Goal: Communication & Community: Answer question/provide support

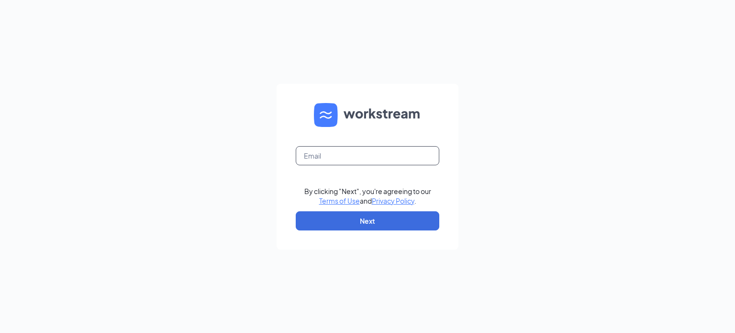
click at [335, 156] on input "text" at bounding box center [368, 155] width 144 height 19
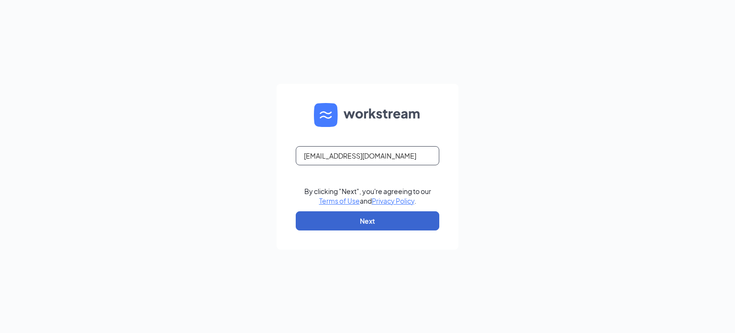
type input "[EMAIL_ADDRESS][DOMAIN_NAME]"
click at [350, 220] on button "Next" at bounding box center [368, 220] width 144 height 19
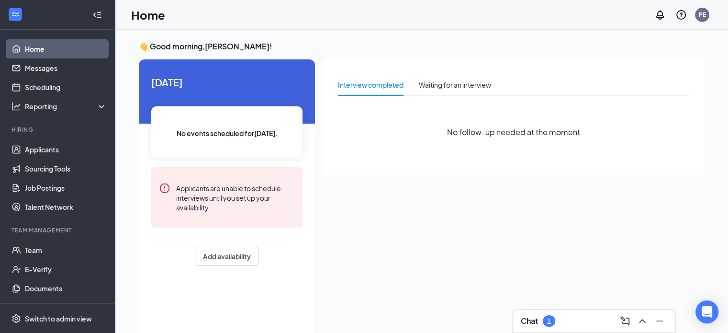
click at [536, 319] on h3 "Chat" at bounding box center [529, 320] width 17 height 11
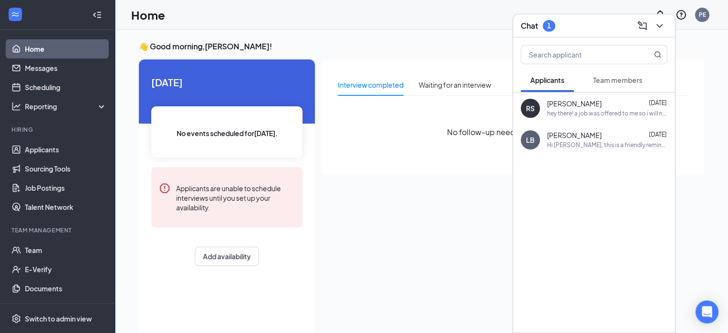
click at [610, 79] on span "Team members" at bounding box center [617, 80] width 49 height 9
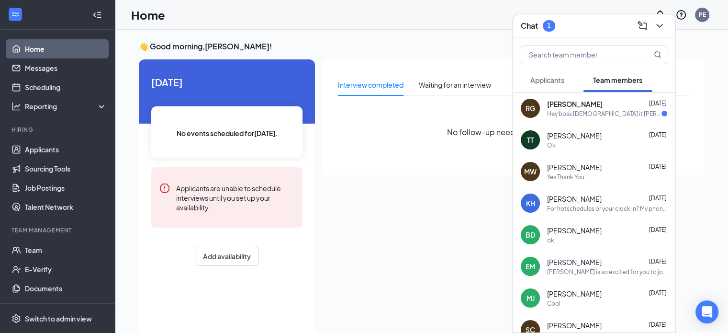
click at [604, 112] on div "Hey boss [DEMOGRAPHIC_DATA] it [PERSON_NAME] jus wanted to check and see if you…" at bounding box center [604, 114] width 114 height 8
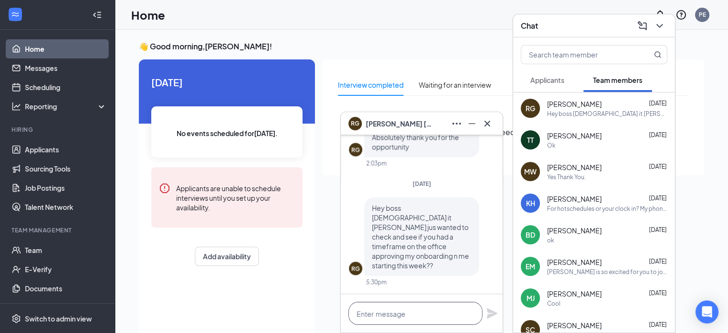
click at [434, 314] on textarea at bounding box center [415, 312] width 134 height 23
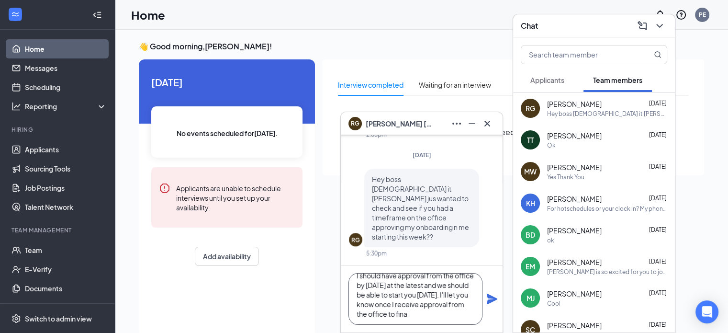
scroll to position [19, 0]
type textarea "I should have approval from the office by [DATE] at the latest and we should be…"
click at [489, 301] on icon "Plane" at bounding box center [492, 298] width 11 height 11
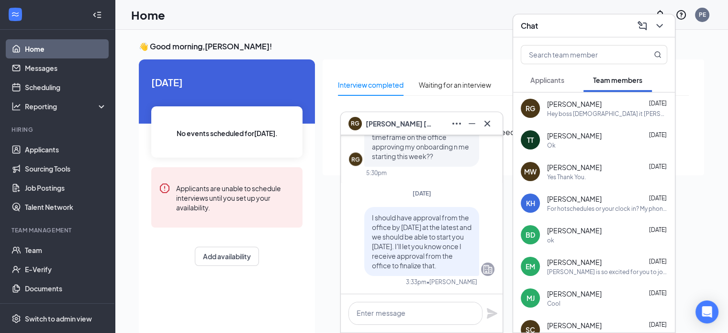
scroll to position [0, 0]
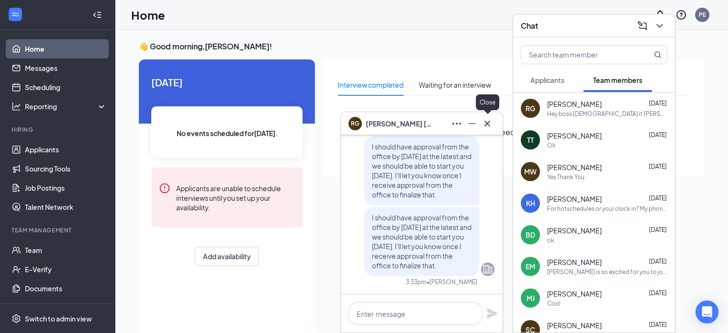
click at [487, 122] on icon "Cross" at bounding box center [486, 123] width 11 height 11
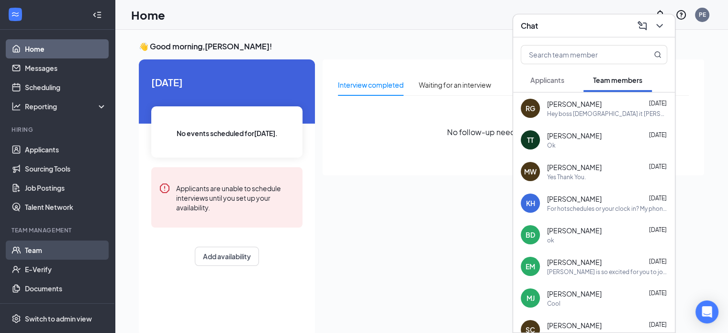
click at [32, 250] on link "Team" at bounding box center [66, 249] width 82 height 19
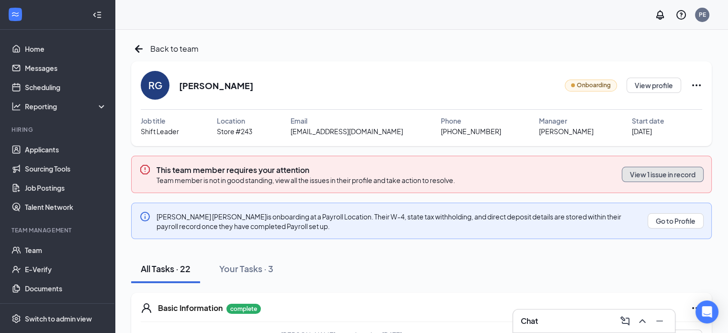
click at [641, 172] on button "View 1 issue in record" at bounding box center [663, 174] width 82 height 15
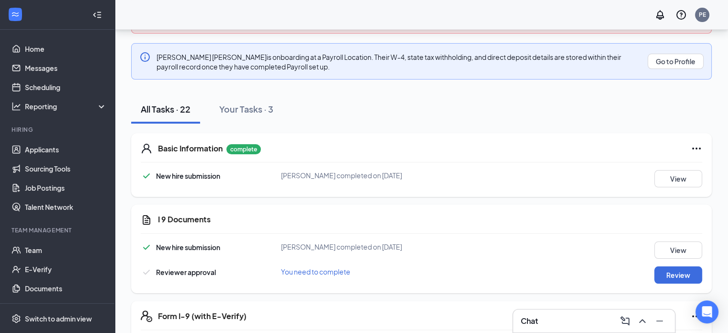
scroll to position [167, 0]
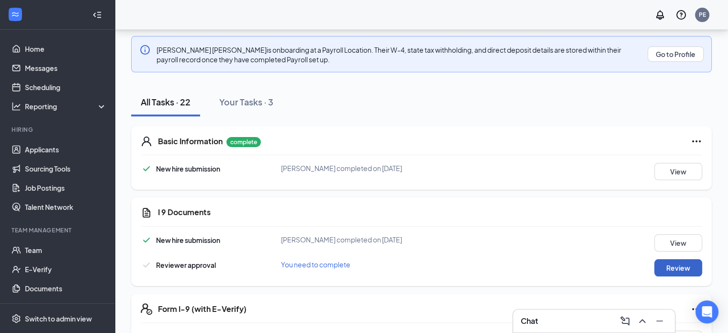
click at [664, 266] on button "Review" at bounding box center [678, 267] width 48 height 17
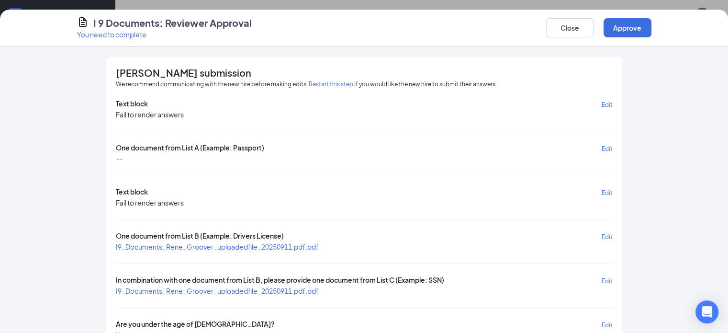
click at [220, 242] on span "I9_Documents_Rene_Groover_uploadedfile_20250911.pdf.pdf" at bounding box center [217, 246] width 203 height 9
click at [225, 286] on span "I9_Documents_Rene_Groover_uploadedfile_20250911.pdf.pdf" at bounding box center [217, 290] width 203 height 9
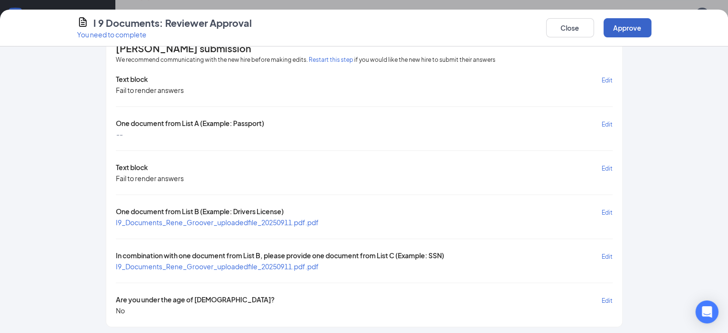
click at [651, 28] on button "Approve" at bounding box center [627, 27] width 48 height 19
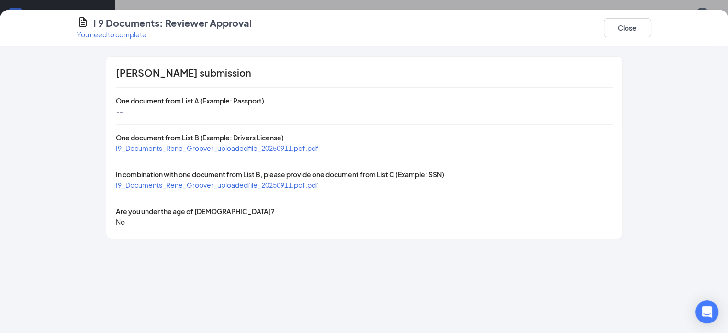
scroll to position [0, 0]
click at [651, 30] on button "Close" at bounding box center [627, 27] width 48 height 19
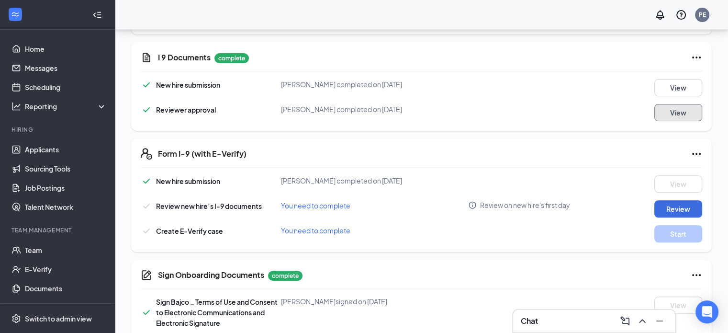
scroll to position [332, 0]
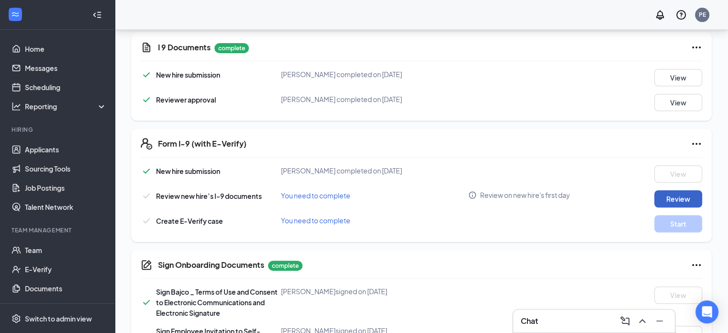
click at [674, 200] on button "Review" at bounding box center [678, 198] width 48 height 17
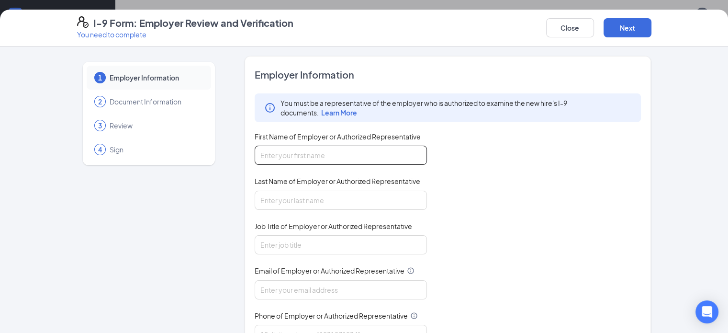
click at [346, 155] on input "First Name of Employer or Authorized Representative" at bounding box center [341, 154] width 172 height 19
type input "Pamela"
type input "Estep"
type input "General Manager"
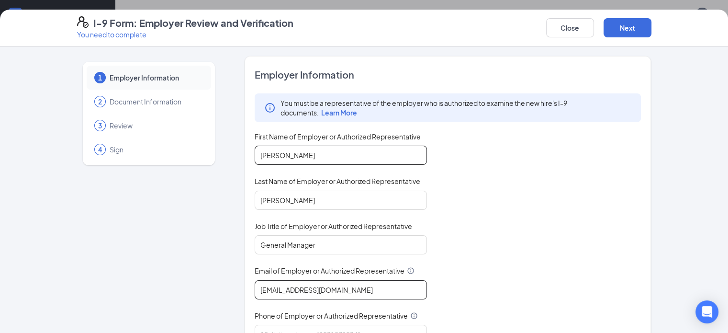
type input "243@bajco.net"
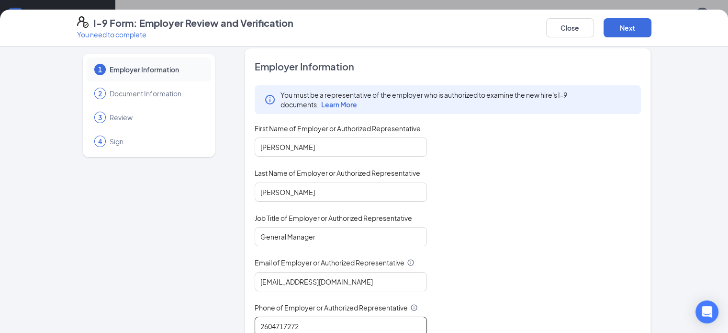
type input "2604717272"
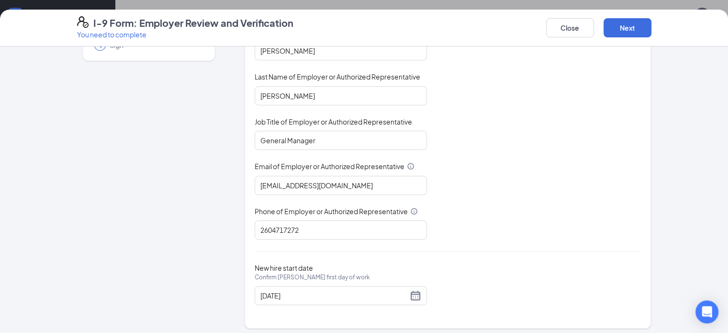
scroll to position [107, 0]
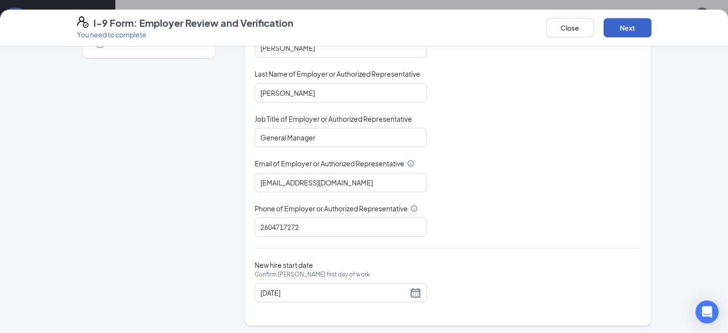
click at [651, 30] on button "Next" at bounding box center [627, 27] width 48 height 19
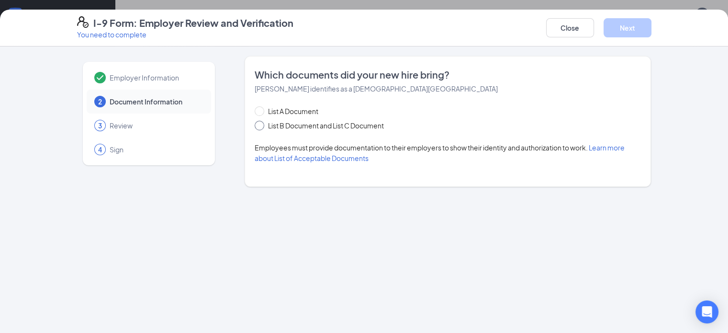
click at [255, 126] on span at bounding box center [260, 126] width 10 height 10
click at [255, 126] on input "List B Document and List C Document" at bounding box center [258, 124] width 7 height 7
radio input "true"
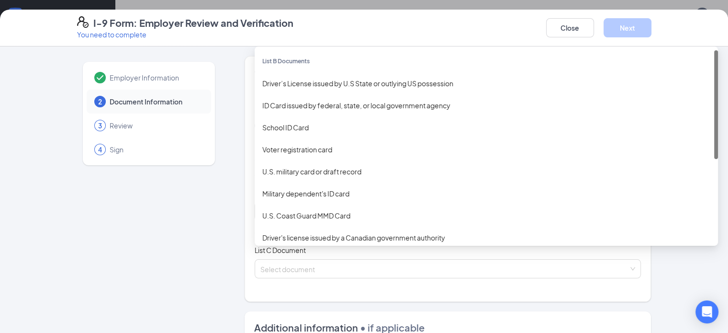
click at [400, 209] on div "Select document List B Documents Driver’s License issued by U.S State or outlyi…" at bounding box center [448, 210] width 387 height 19
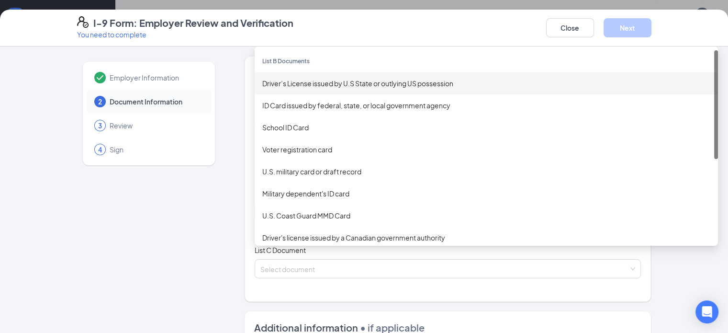
click at [339, 83] on div "Driver’s License issued by U.S State or outlying US possession" at bounding box center [486, 83] width 448 height 11
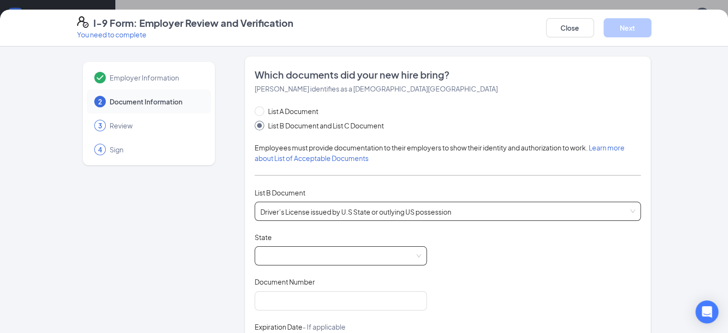
click at [362, 247] on span at bounding box center [340, 255] width 161 height 18
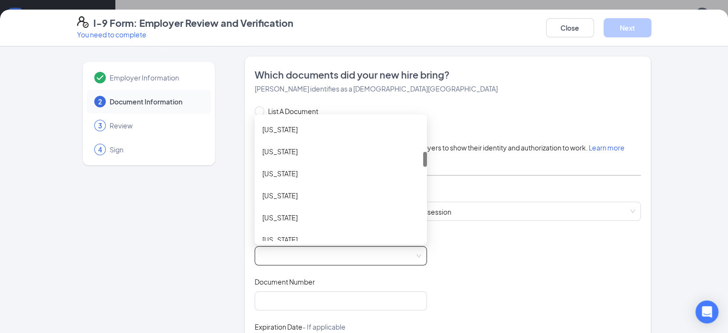
scroll to position [268, 0]
drag, startPoint x: 399, startPoint y: 125, endPoint x: 391, endPoint y: 158, distance: 34.4
click at [391, 158] on div "Guam Hawaii Idaho Illinois Indiana Iowa Kansas" at bounding box center [341, 179] width 172 height 122
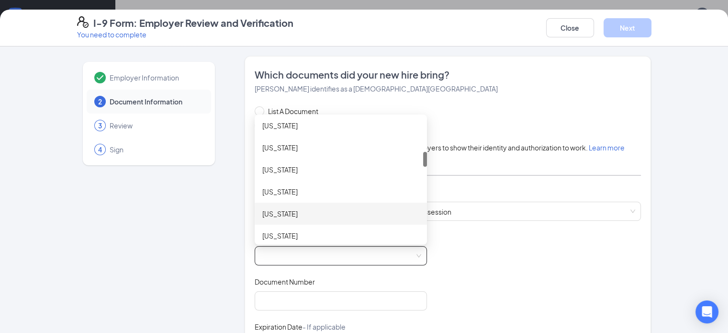
click at [283, 211] on div "Indiana" at bounding box center [340, 213] width 157 height 11
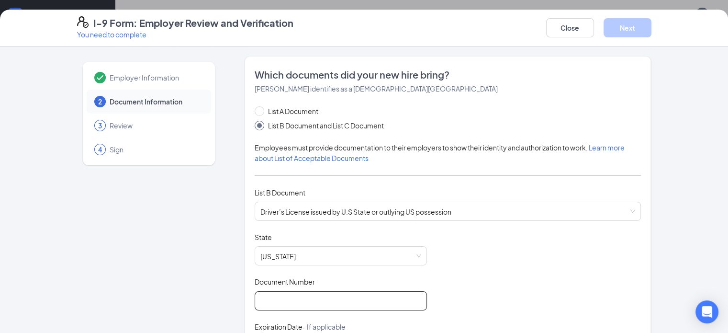
click at [290, 298] on input "Document Number" at bounding box center [341, 300] width 172 height 19
type input "6670001501"
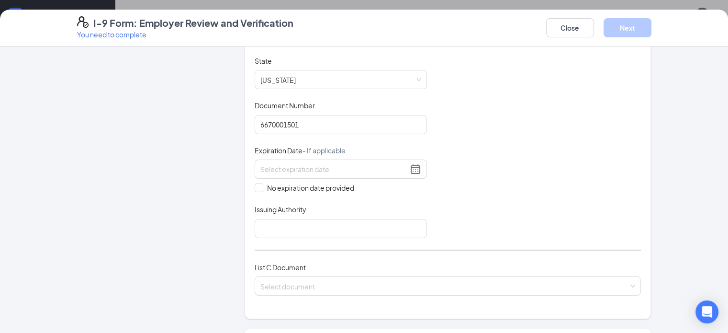
scroll to position [184, 0]
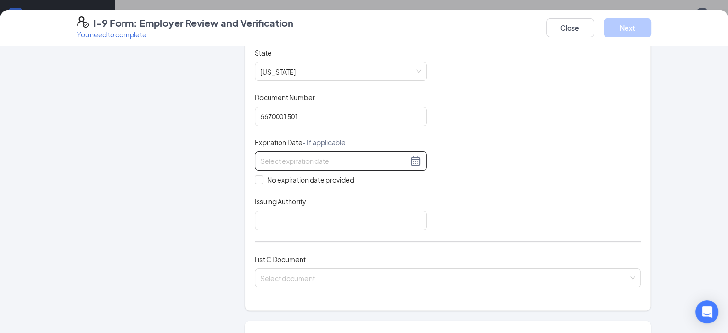
click at [368, 158] on input at bounding box center [333, 161] width 147 height 11
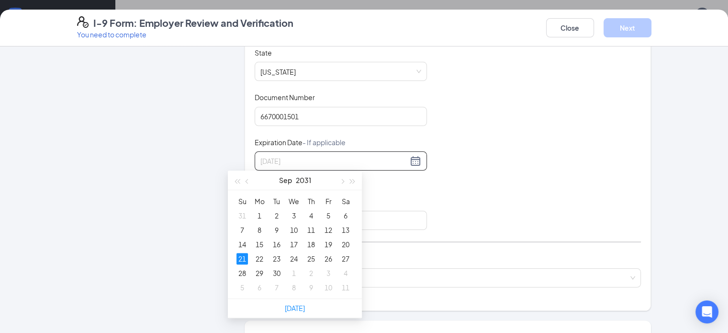
click at [240, 260] on div "21" at bounding box center [241, 258] width 11 height 11
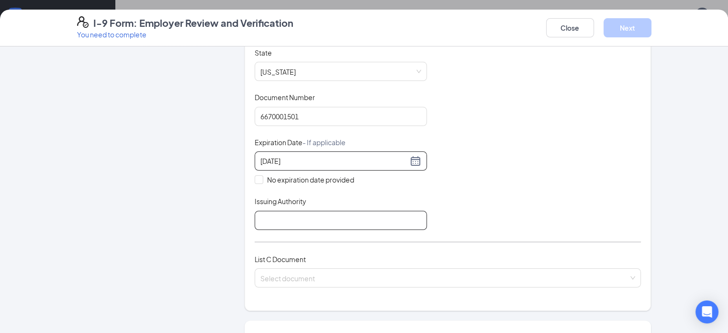
type input "09/21/2031"
click at [268, 218] on input "Issuing Authority" at bounding box center [341, 220] width 172 height 19
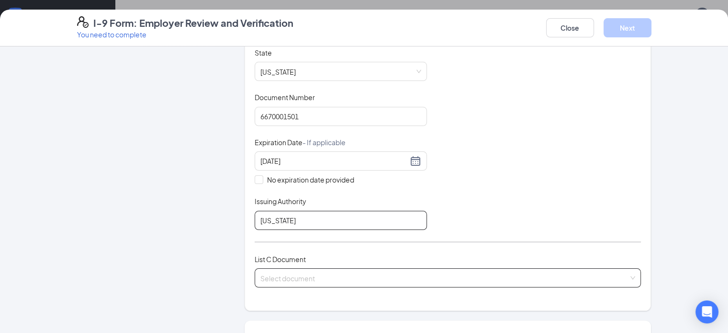
type input "Indiana"
click at [318, 269] on input "search" at bounding box center [444, 275] width 368 height 14
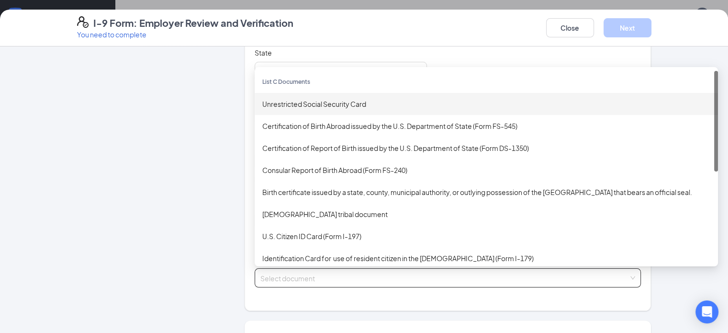
click at [293, 99] on div "Unrestricted Social Security Card" at bounding box center [486, 104] width 448 height 11
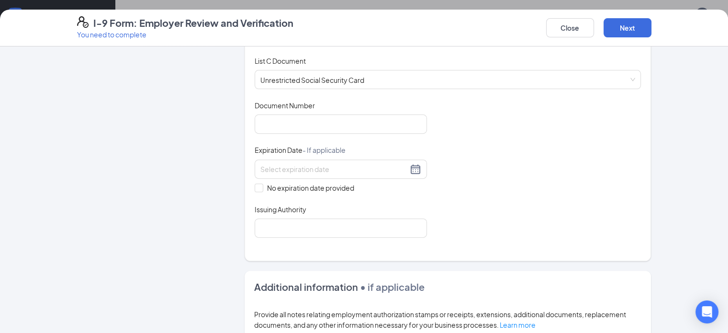
scroll to position [387, 0]
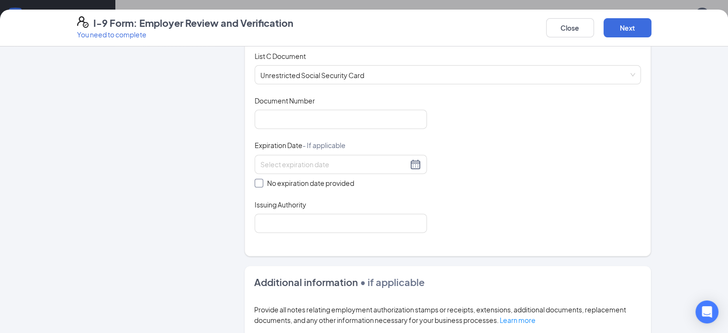
click at [255, 179] on input "No expiration date provided" at bounding box center [258, 181] width 7 height 7
checkbox input "true"
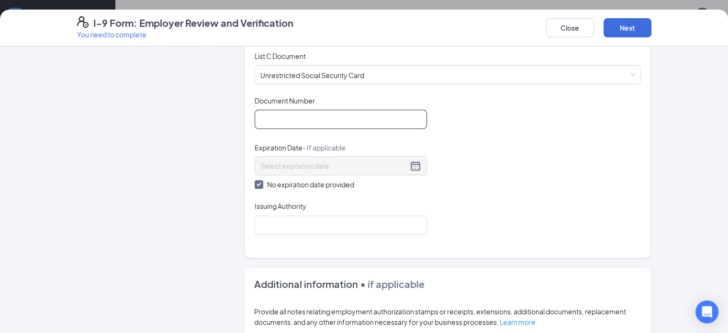
click at [256, 115] on input "Document Number" at bounding box center [341, 119] width 172 height 19
type input "315067476"
click at [297, 220] on input "Issuing Authority" at bounding box center [341, 224] width 172 height 19
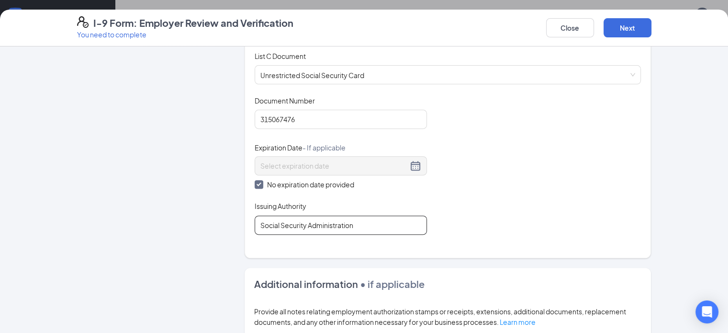
type input "Social Security Administration"
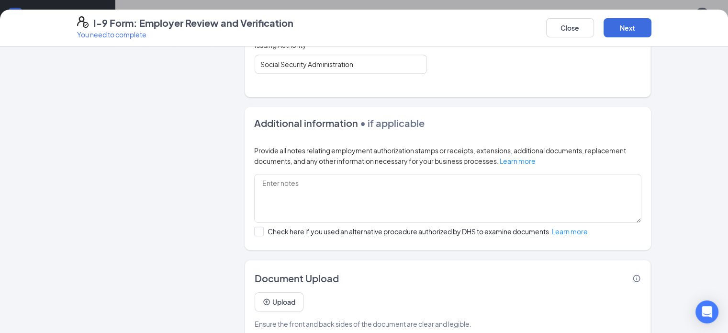
scroll to position [561, 0]
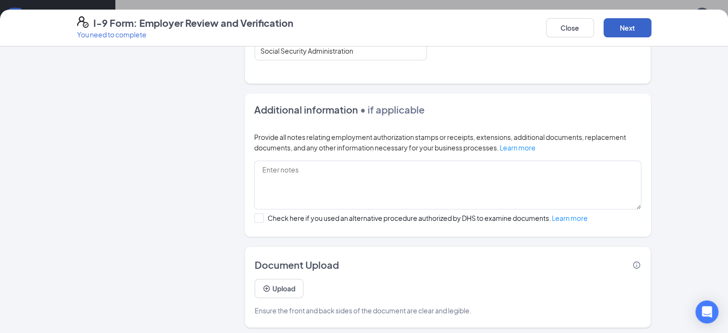
click at [651, 30] on button "Next" at bounding box center [627, 27] width 48 height 19
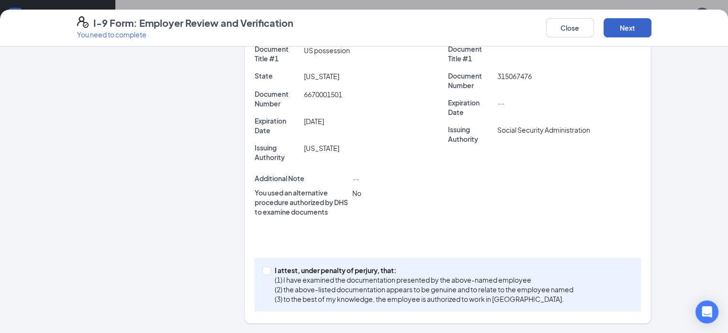
scroll to position [221, 0]
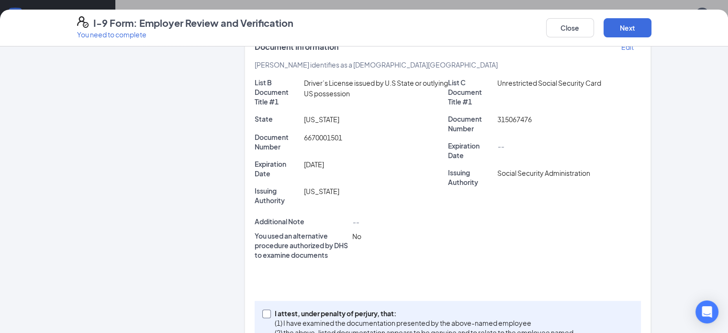
click at [262, 309] on input "I attest, under penalty of perjury, that: (1) I have examined the documentation…" at bounding box center [265, 312] width 7 height 7
checkbox input "true"
click at [651, 29] on button "Next" at bounding box center [627, 27] width 48 height 19
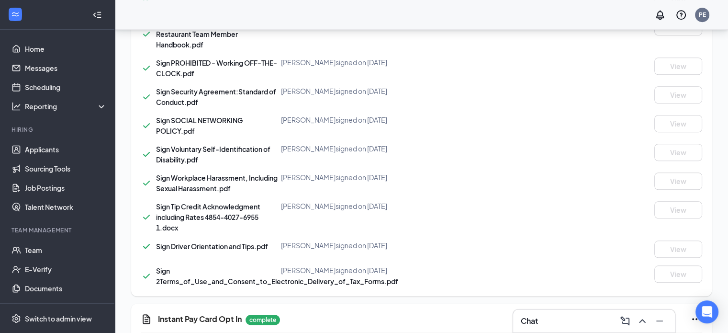
scroll to position [827, 0]
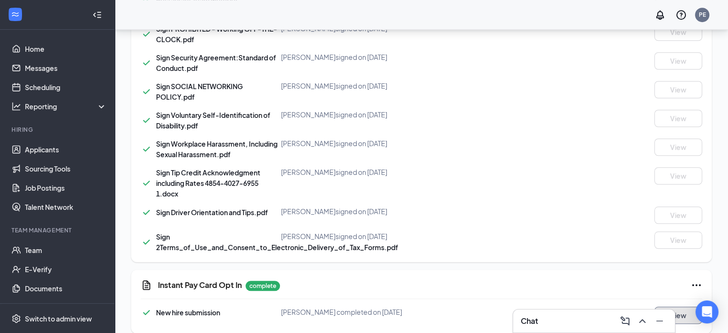
click at [680, 306] on button "View" at bounding box center [678, 314] width 48 height 17
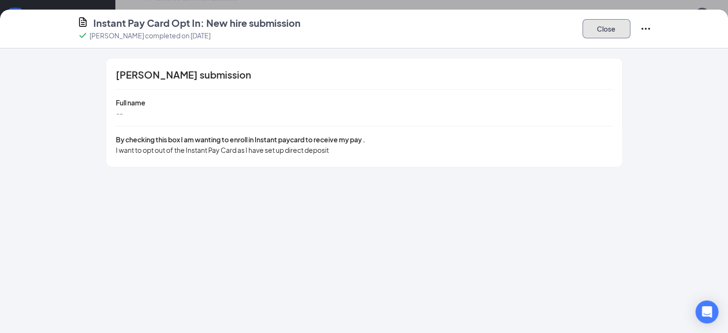
click at [630, 29] on button "Close" at bounding box center [606, 28] width 48 height 19
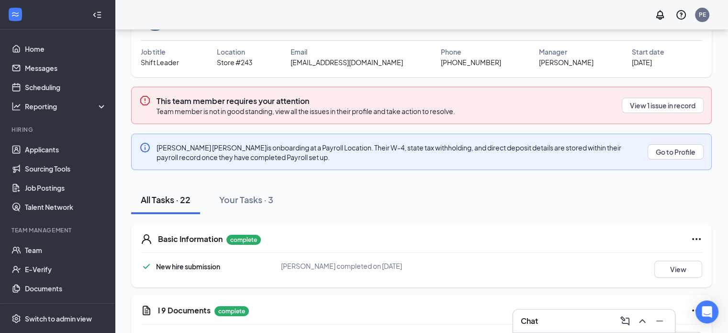
scroll to position [61, 0]
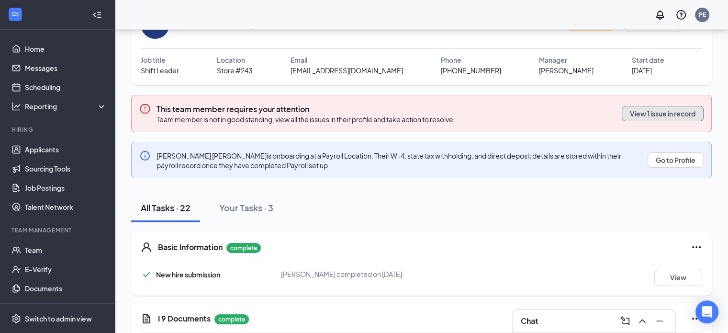
click at [656, 112] on button "View 1 issue in record" at bounding box center [663, 113] width 82 height 15
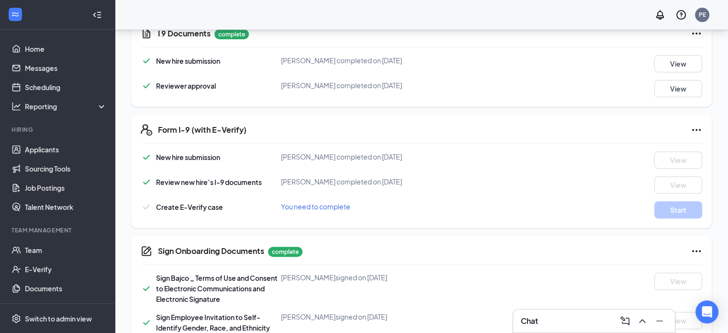
scroll to position [343, 0]
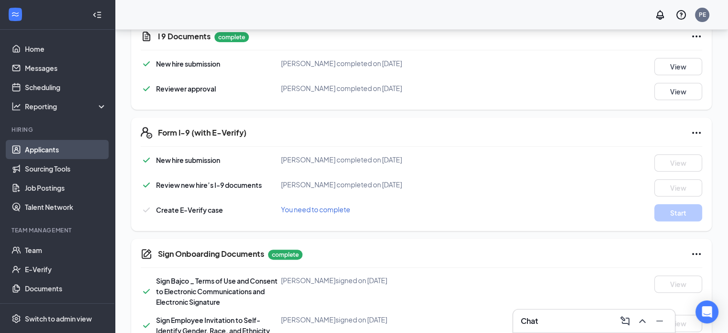
click at [47, 153] on link "Applicants" at bounding box center [66, 149] width 82 height 19
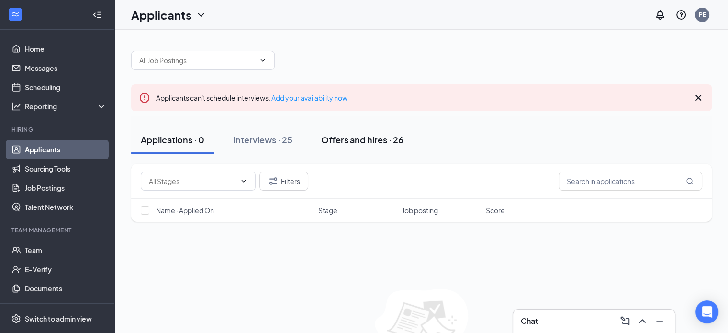
click at [349, 135] on div "Offers and hires · 26" at bounding box center [362, 139] width 82 height 12
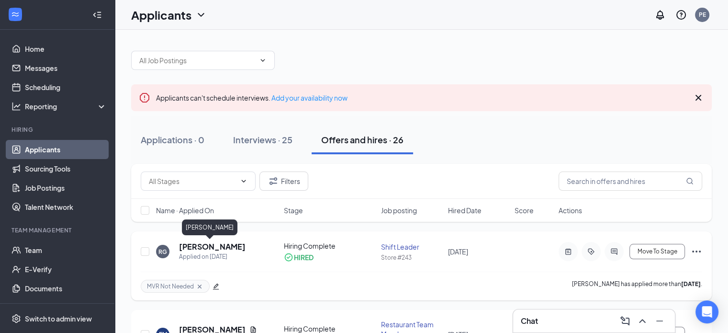
click at [200, 245] on h5 "[PERSON_NAME]" at bounding box center [212, 246] width 67 height 11
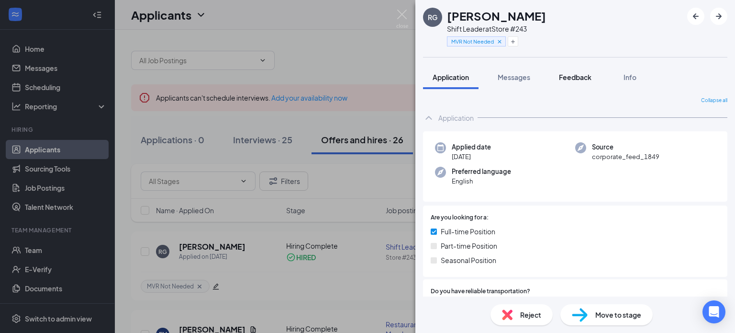
click at [585, 79] on span "Feedback" at bounding box center [575, 77] width 33 height 9
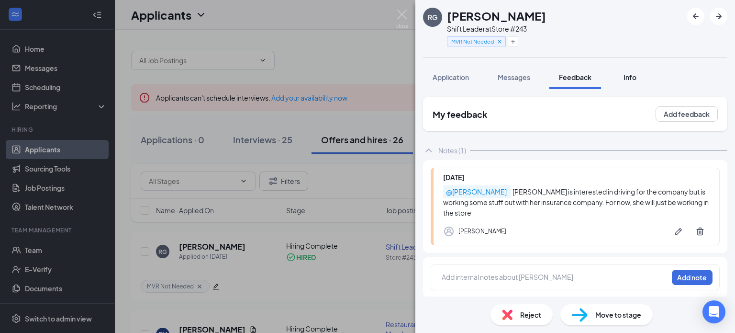
click at [626, 79] on span "Info" at bounding box center [629, 77] width 13 height 9
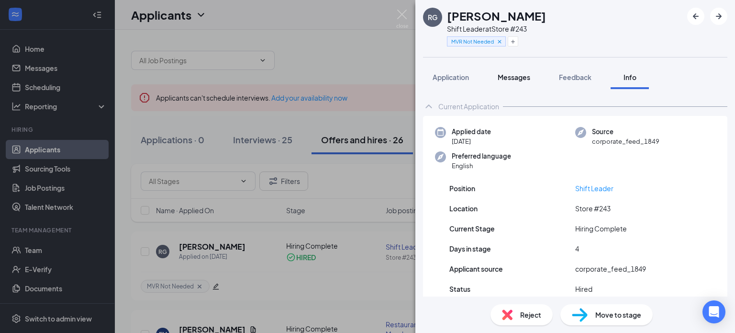
click at [509, 76] on span "Messages" at bounding box center [514, 77] width 33 height 9
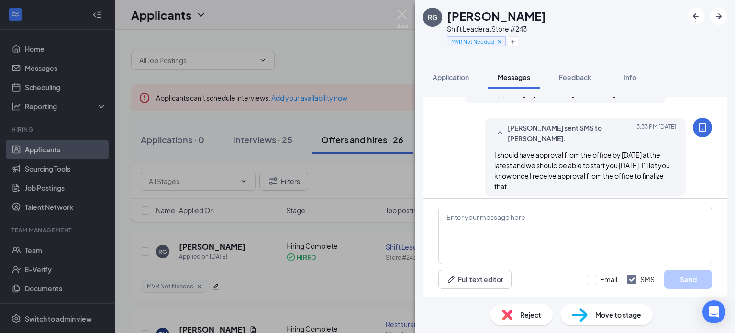
scroll to position [469, 0]
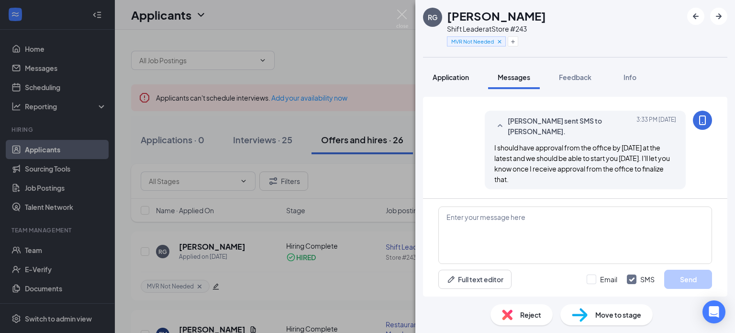
click at [452, 83] on button "Application" at bounding box center [451, 77] width 56 height 24
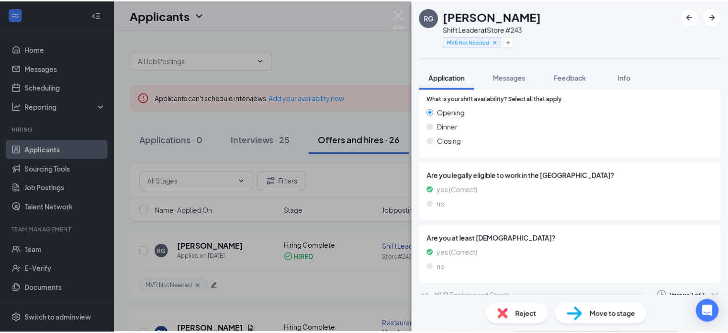
scroll to position [438, 0]
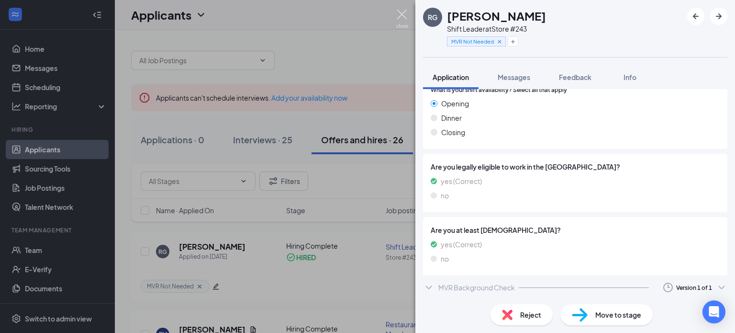
click at [402, 12] on img at bounding box center [402, 19] width 12 height 19
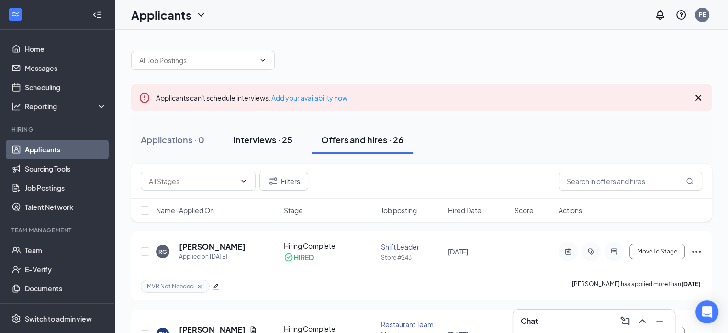
click at [265, 139] on div "Interviews · 25" at bounding box center [262, 139] width 59 height 12
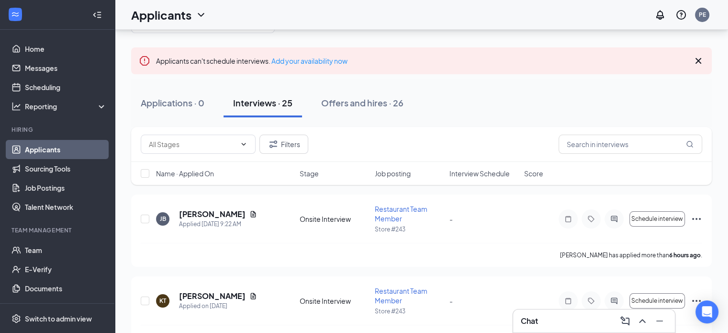
scroll to position [27, 0]
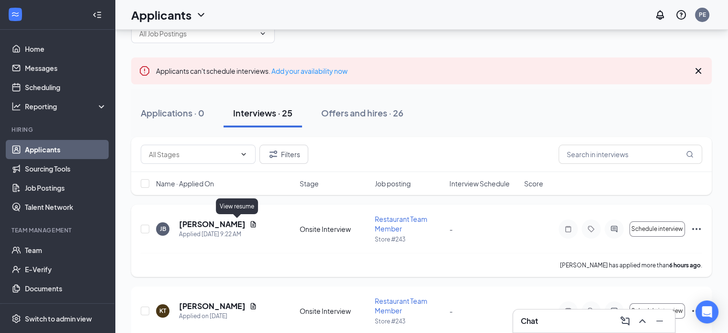
click at [249, 222] on icon "Document" at bounding box center [253, 224] width 8 height 8
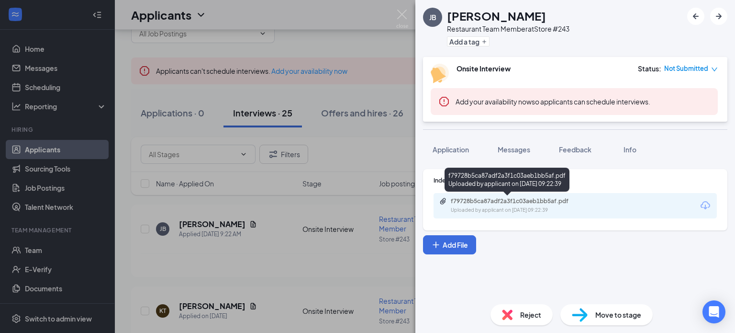
click at [505, 204] on div "f79728b5ca87adf2a3f1c03aeb1bb5af.pdf" at bounding box center [518, 201] width 134 height 8
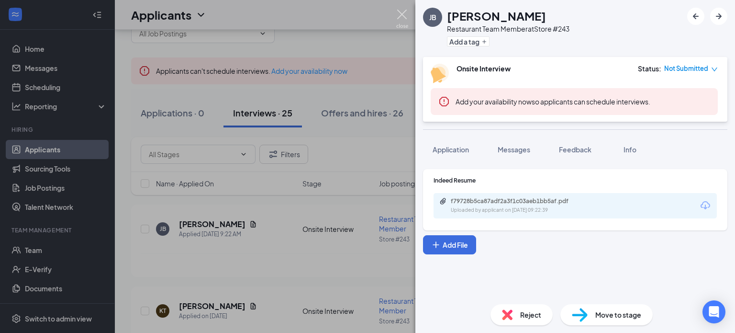
click at [400, 16] on img at bounding box center [402, 19] width 12 height 19
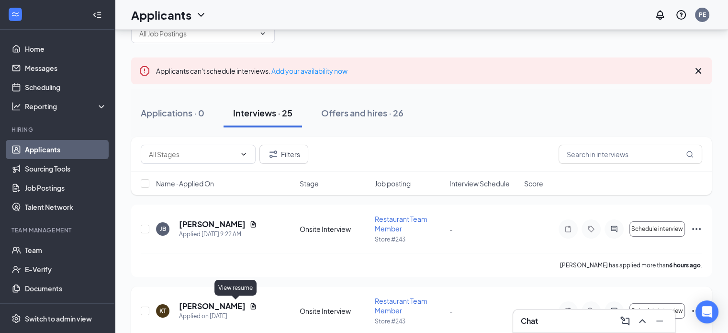
click at [251, 306] on icon "Document" at bounding box center [253, 305] width 5 height 6
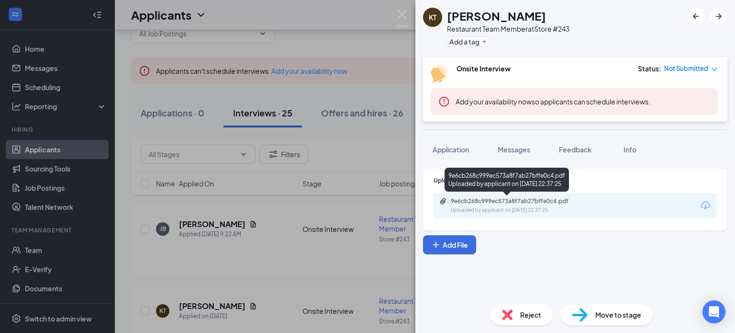
click at [503, 204] on div "9e6cb268c999ec573a8f7ab27bffe0c4.pdf Uploaded by applicant on Sep 08, 2025 at 2…" at bounding box center [516, 205] width 155 height 17
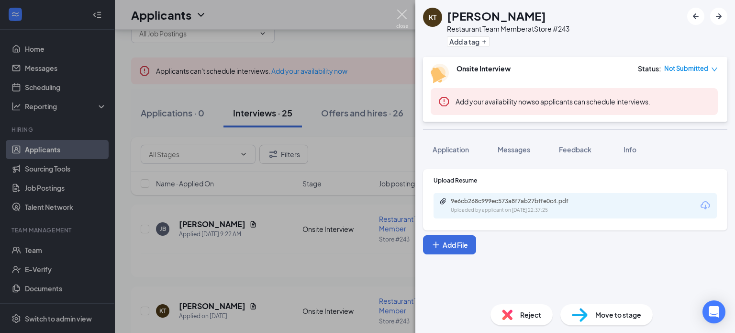
click at [399, 15] on img at bounding box center [402, 19] width 12 height 19
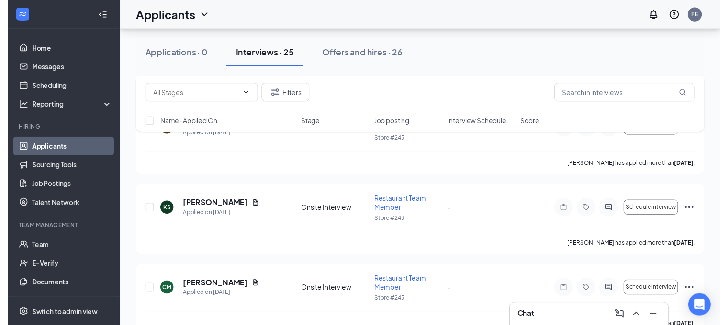
scroll to position [211, 0]
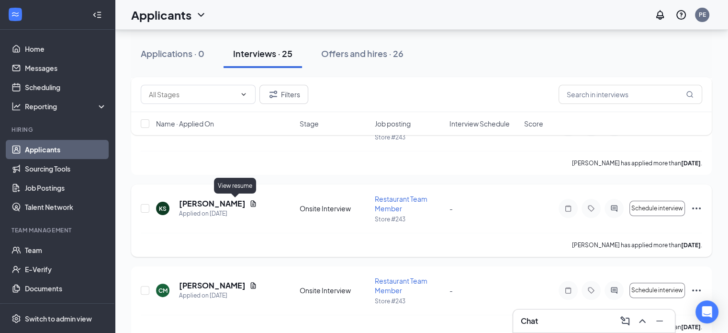
click at [249, 203] on icon "Document" at bounding box center [253, 204] width 8 height 8
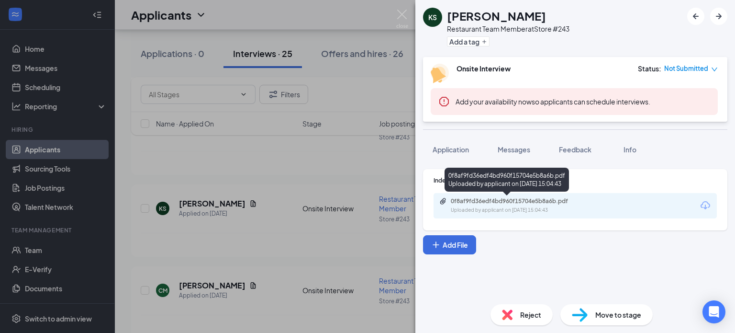
click at [498, 202] on div "0f8af9fd36edf4bd960f15704e5b8a6b.pdf" at bounding box center [518, 201] width 134 height 8
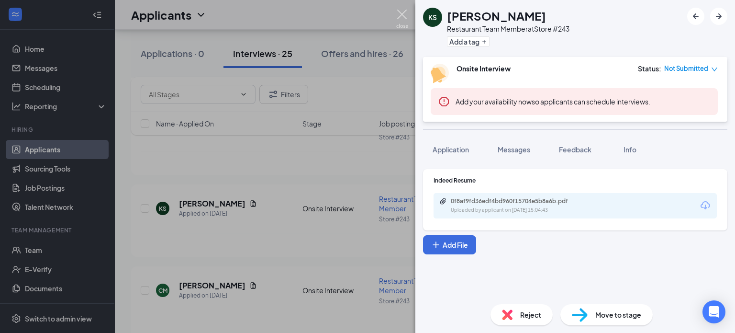
click at [402, 15] on img at bounding box center [402, 19] width 12 height 19
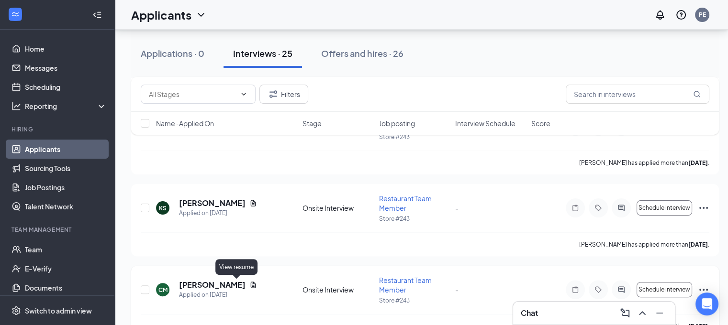
click at [251, 285] on icon "Document" at bounding box center [253, 285] width 5 height 6
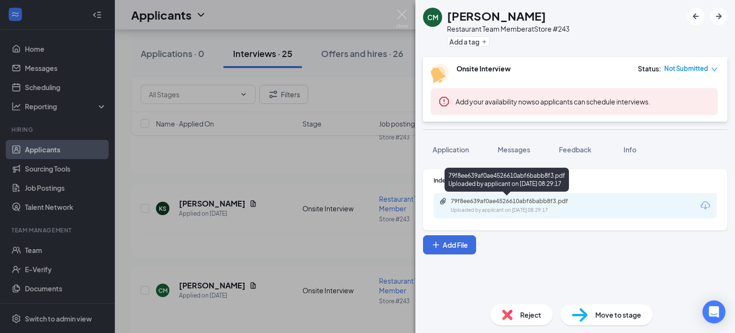
click at [500, 203] on div "79f8ee639af0ae4526610abf6babb8f3.pdf" at bounding box center [518, 201] width 134 height 8
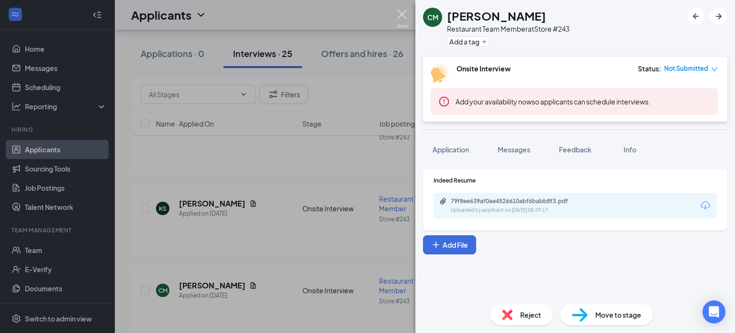
click at [402, 17] on img at bounding box center [402, 19] width 12 height 19
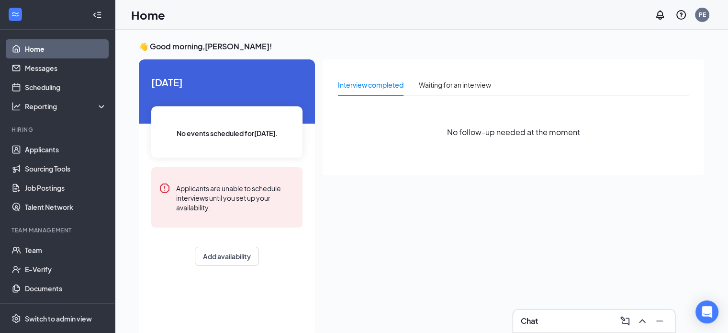
click at [569, 318] on div "Chat" at bounding box center [594, 320] width 146 height 15
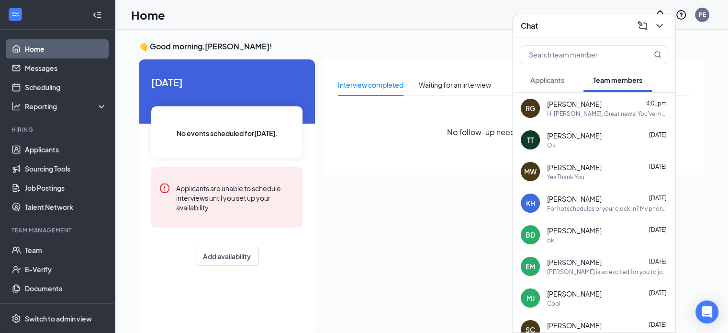
click at [589, 103] on span "[PERSON_NAME]" at bounding box center [574, 104] width 55 height 10
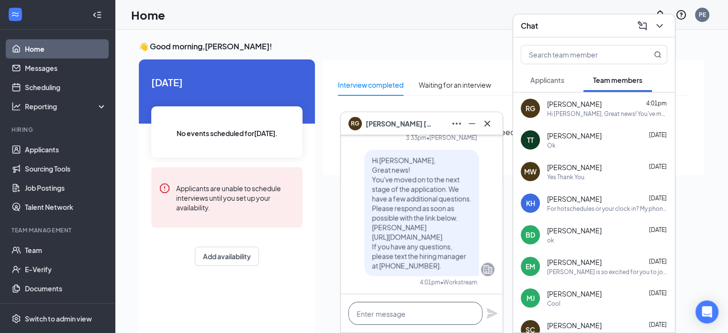
click at [424, 312] on textarea at bounding box center [415, 312] width 134 height 23
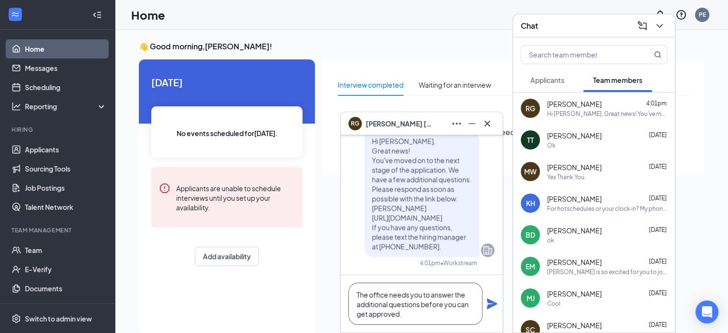
type textarea "The office needs you to answer the additional questions before you can get appr…"
click at [492, 304] on icon "Plane" at bounding box center [492, 303] width 11 height 11
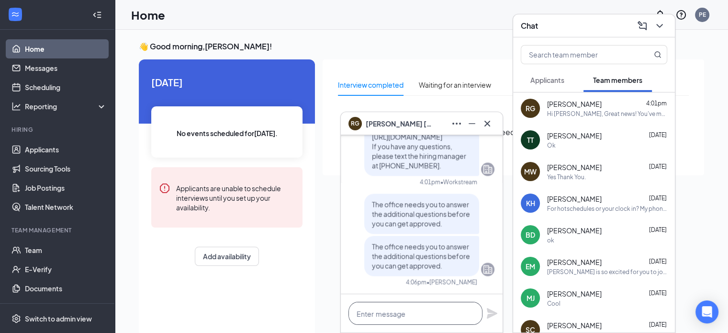
click at [430, 316] on textarea at bounding box center [415, 312] width 134 height 23
click at [415, 317] on textarea at bounding box center [415, 312] width 134 height 23
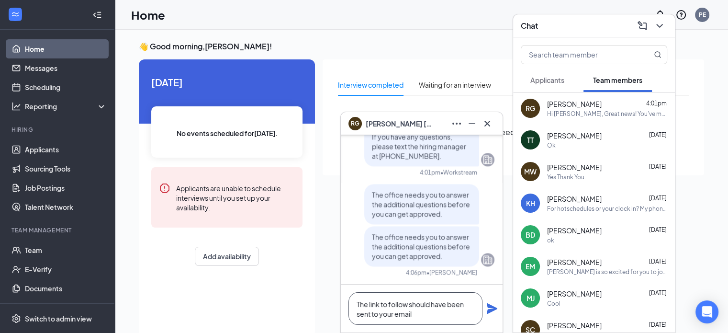
type textarea "The link to follow should have been sent to your email"
click at [489, 311] on icon "Plane" at bounding box center [492, 308] width 11 height 11
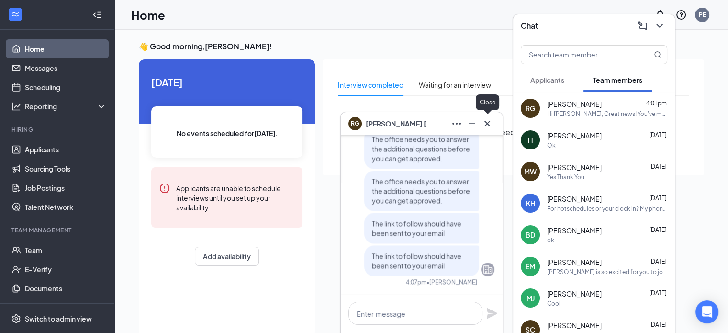
click at [487, 124] on icon "Cross" at bounding box center [487, 123] width 6 height 6
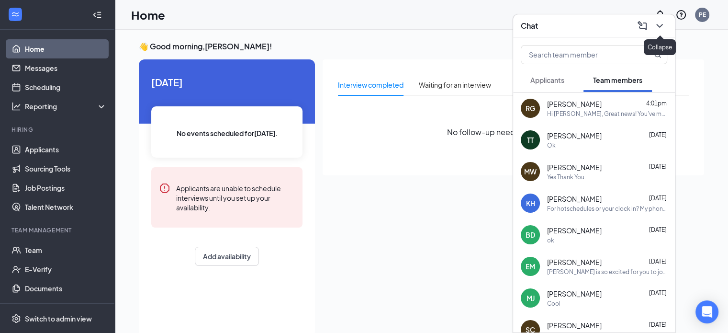
click at [660, 24] on icon "ChevronDown" at bounding box center [659, 25] width 11 height 11
